Goal: Check status: Check status

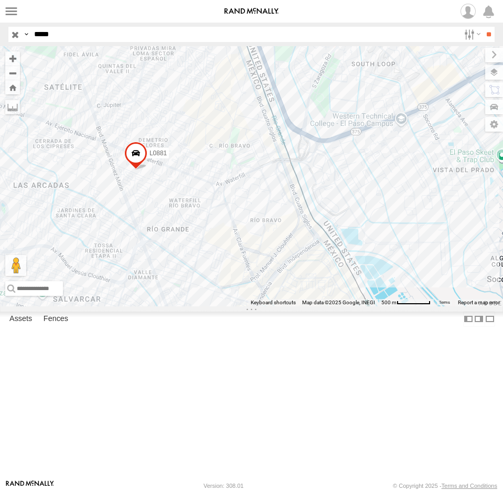
click at [0, 29] on html at bounding box center [251, 245] width 503 height 491
type input "*******"
click at [482, 27] on input "**" at bounding box center [488, 34] width 12 height 15
click at [231, 252] on span at bounding box center [225, 238] width 23 height 28
